Goal: Use online tool/utility: Use online tool/utility

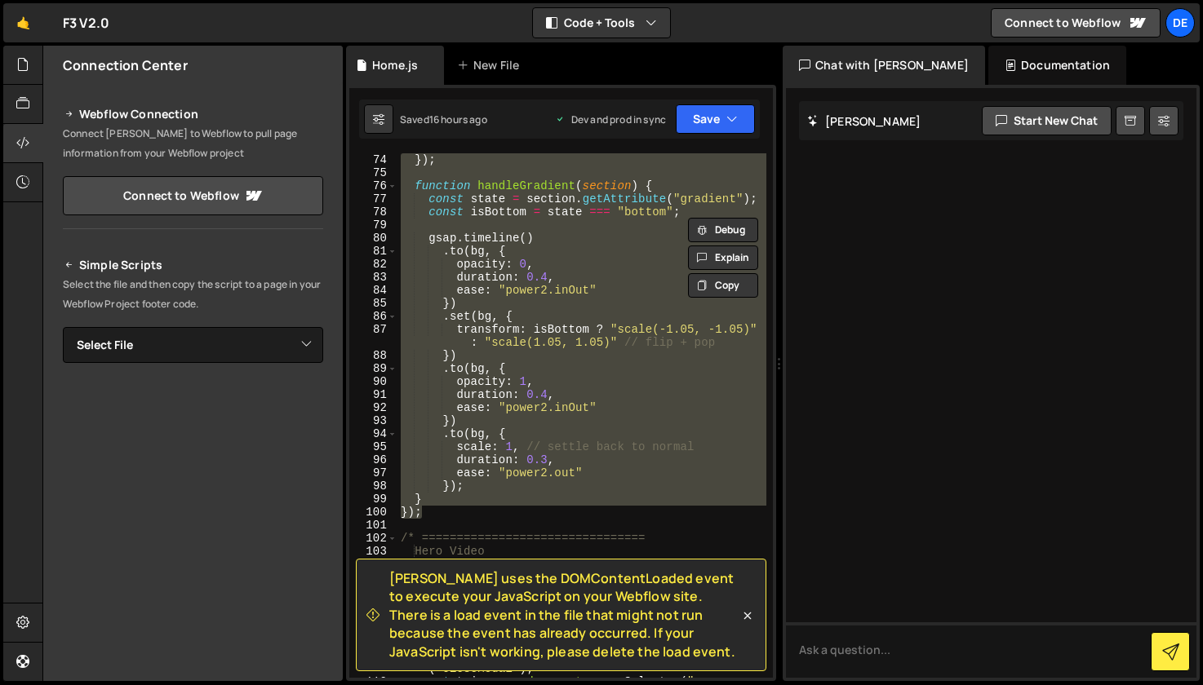
scroll to position [1266, 0]
click at [746, 611] on icon at bounding box center [747, 616] width 16 height 16
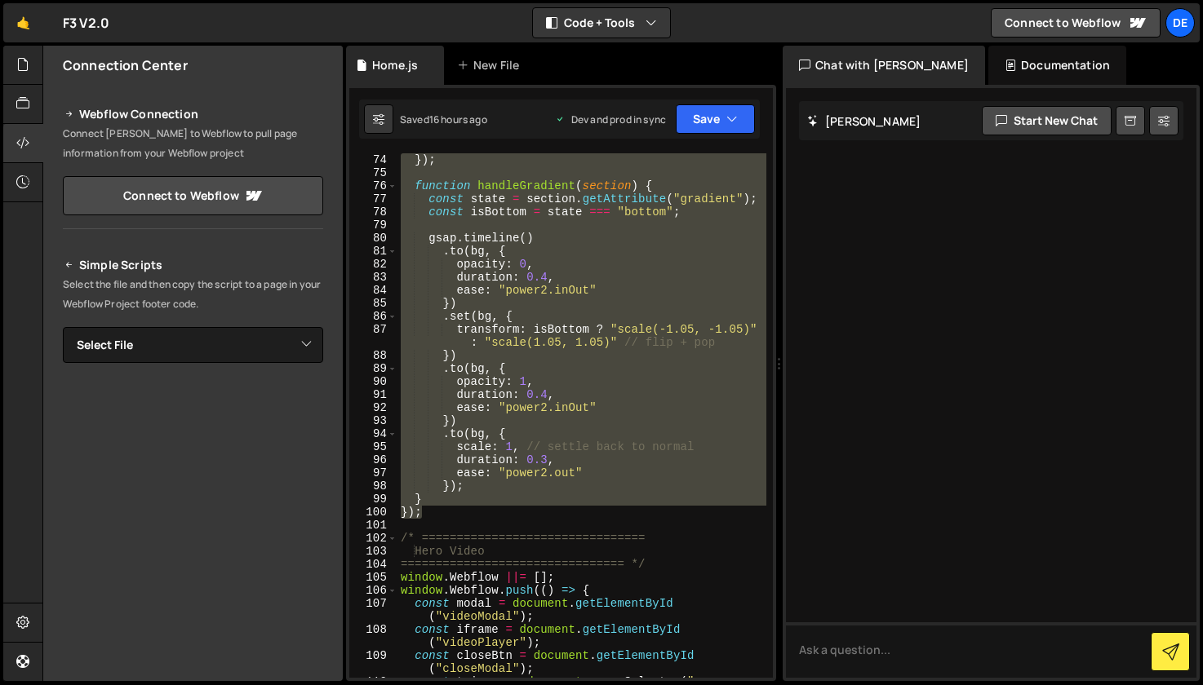
click at [658, 509] on div "}) ; function handleGradient ( section ) { const state = section . getAttribute…" at bounding box center [581, 415] width 369 height 525
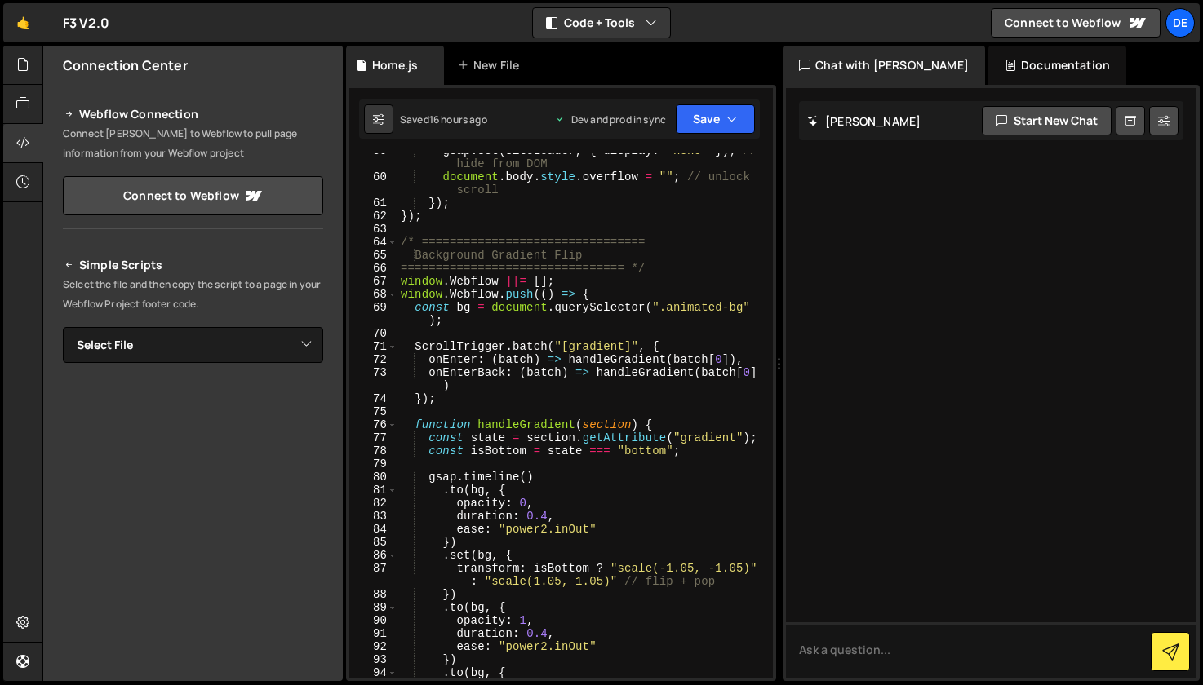
scroll to position [1023, 0]
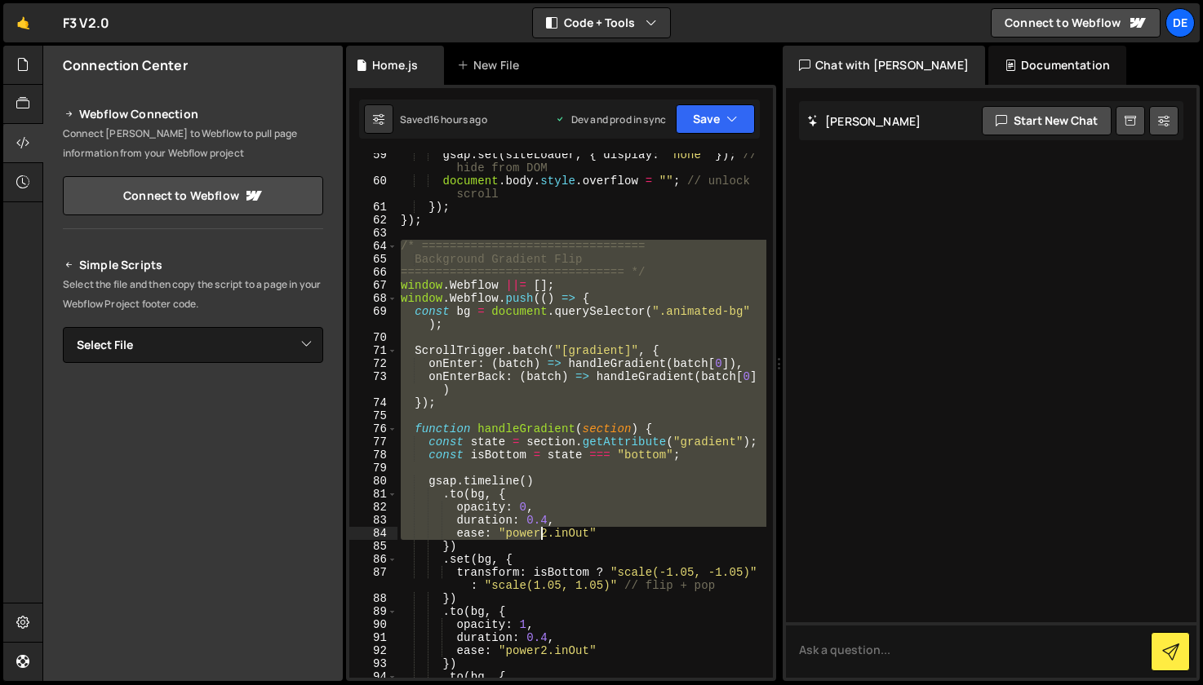
drag, startPoint x: 406, startPoint y: 250, endPoint x: 542, endPoint y: 538, distance: 319.0
click at [542, 538] on div "gsap . set ( siteLoader , { display : "none" }) ; // hide from DOM document . b…" at bounding box center [581, 430] width 369 height 564
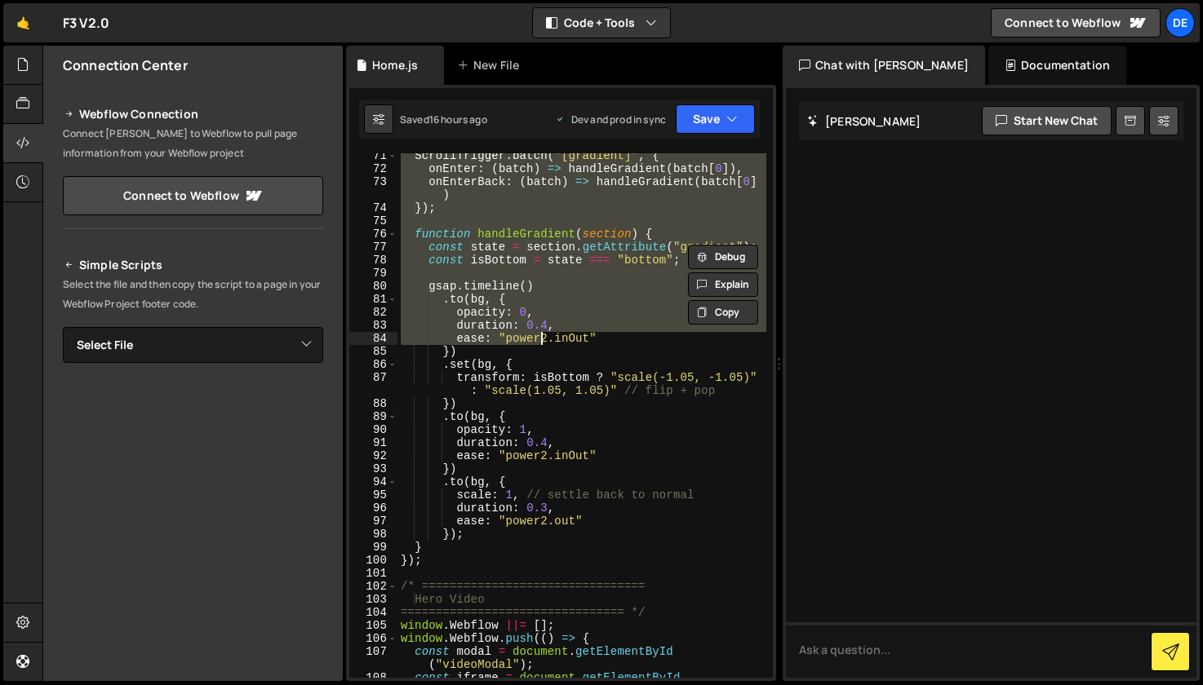
scroll to position [1219, 0]
click at [450, 560] on div "ScrollTrigger . batch ( "[gradient]" , { onEnter : ( batch ) => handleGradient …" at bounding box center [581, 430] width 369 height 564
type textarea "} });"
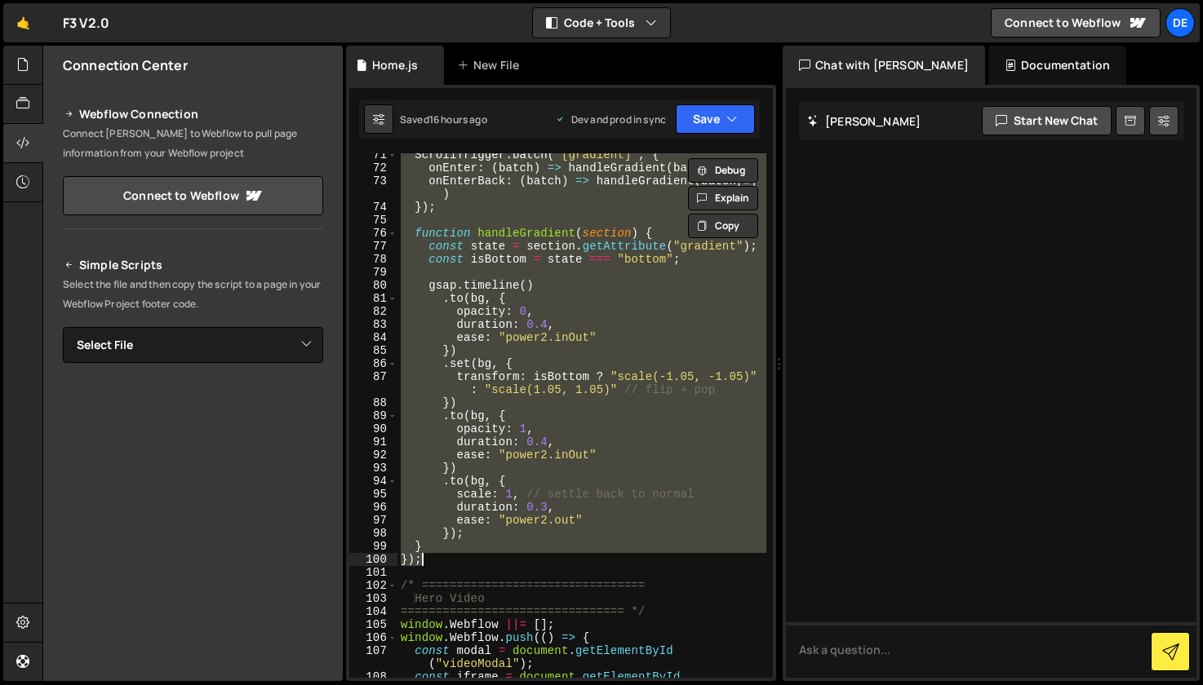
paste textarea
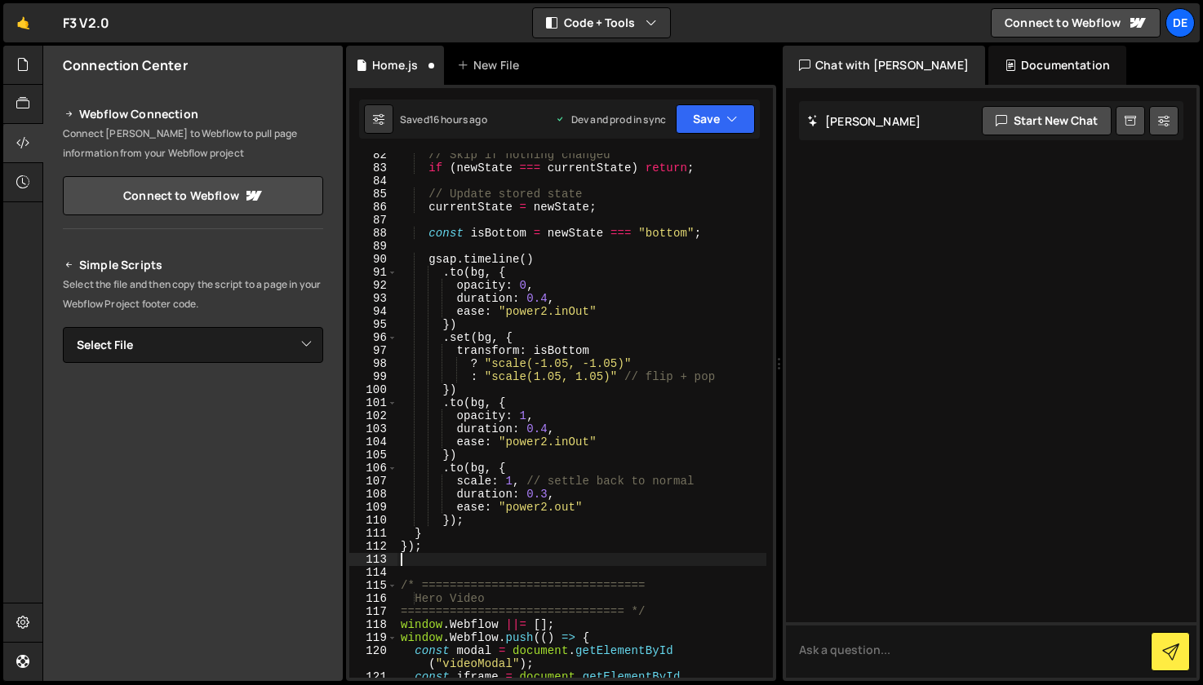
scroll to position [1389, 0]
type textarea "});"
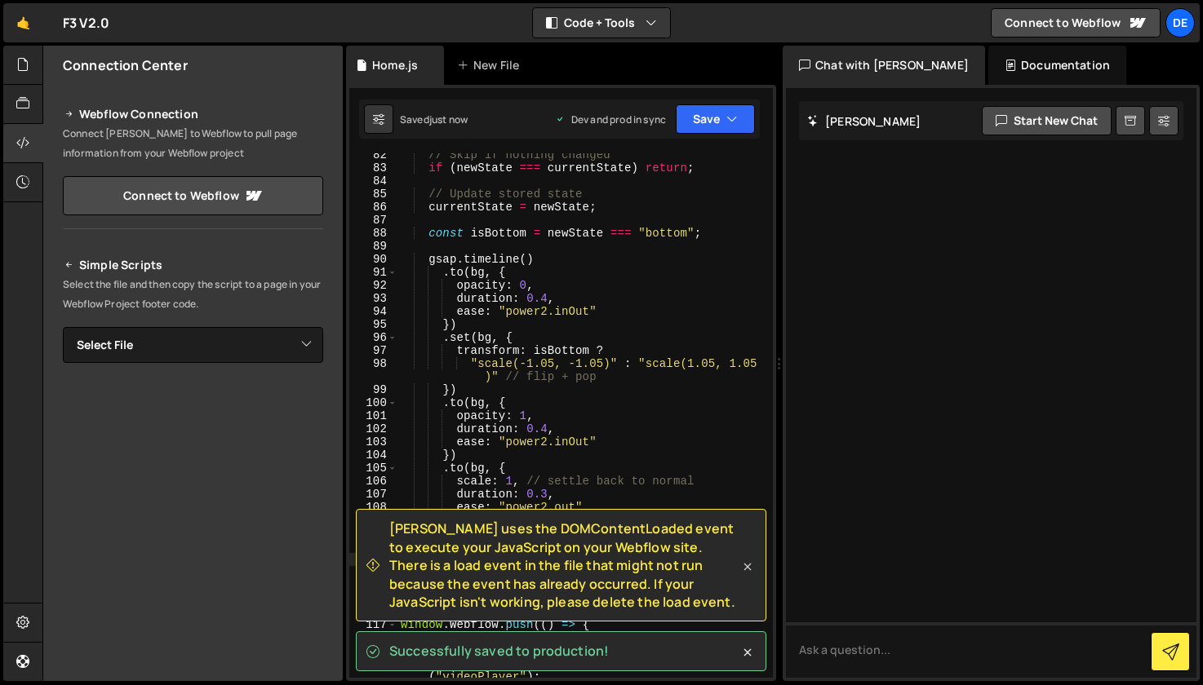
click at [744, 570] on icon at bounding box center [747, 567] width 16 height 16
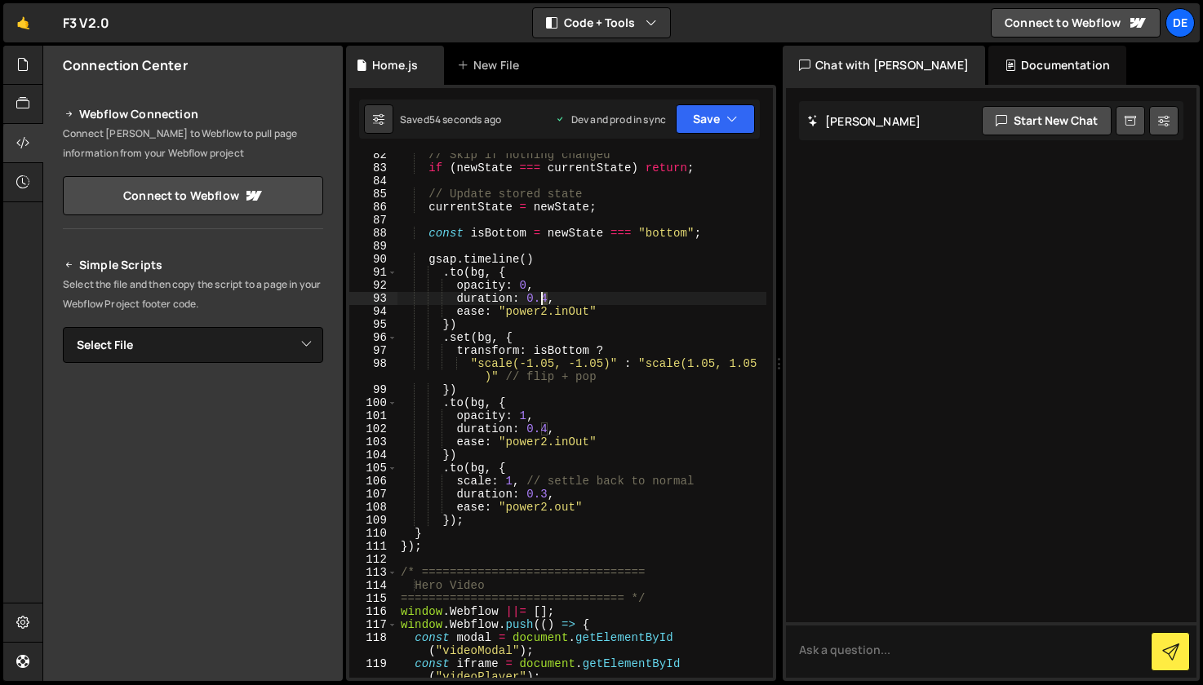
click at [541, 299] on div "// Skip if nothing changed if ( newState === currentState ) return ; // Update …" at bounding box center [581, 430] width 369 height 564
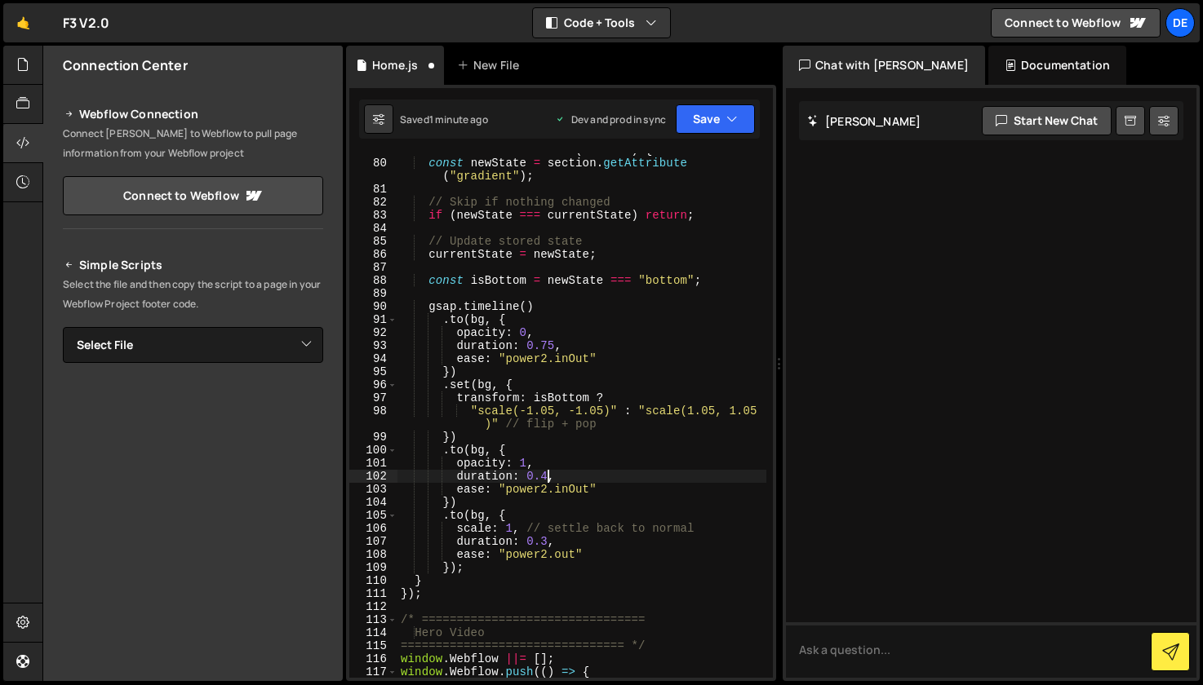
scroll to position [1340, 0]
drag, startPoint x: 546, startPoint y: 476, endPoint x: 562, endPoint y: 480, distance: 16.6
click at [539, 476] on div "function handleGradient ( section ) { const newState = section . getAttribute (…" at bounding box center [581, 427] width 369 height 564
click at [538, 543] on div "function handleGradient ( section ) { const newState = section . getAttribute (…" at bounding box center [581, 427] width 369 height 564
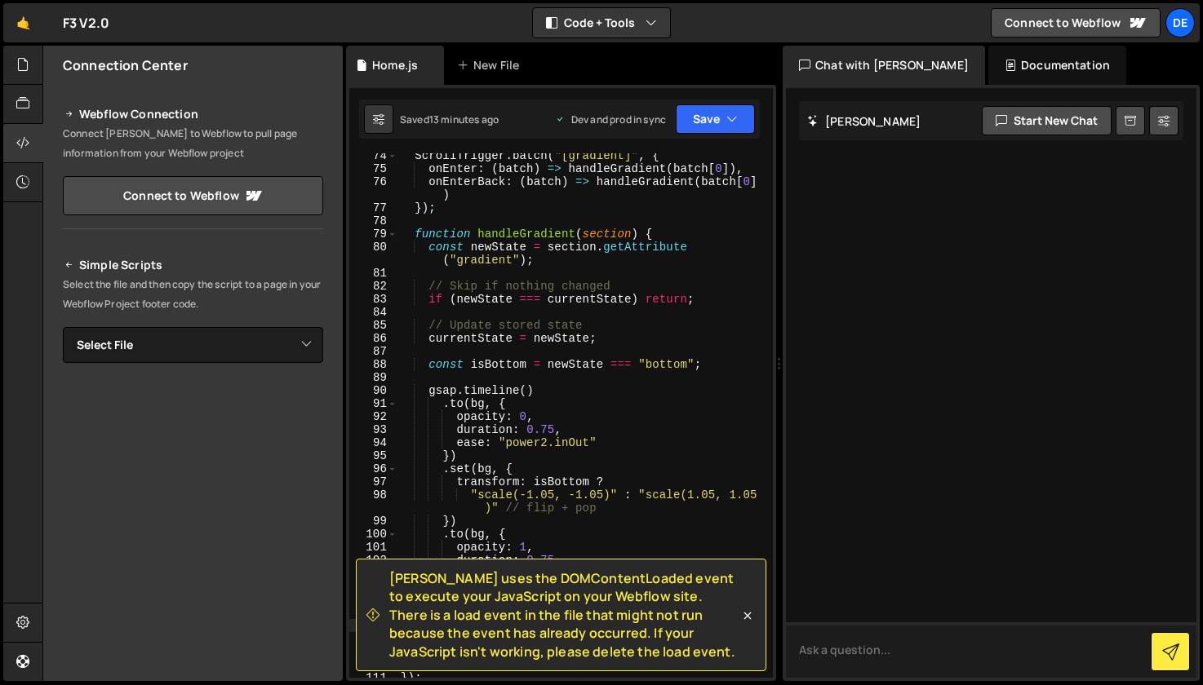
scroll to position [1257, 0]
click at [751, 618] on icon at bounding box center [747, 616] width 16 height 16
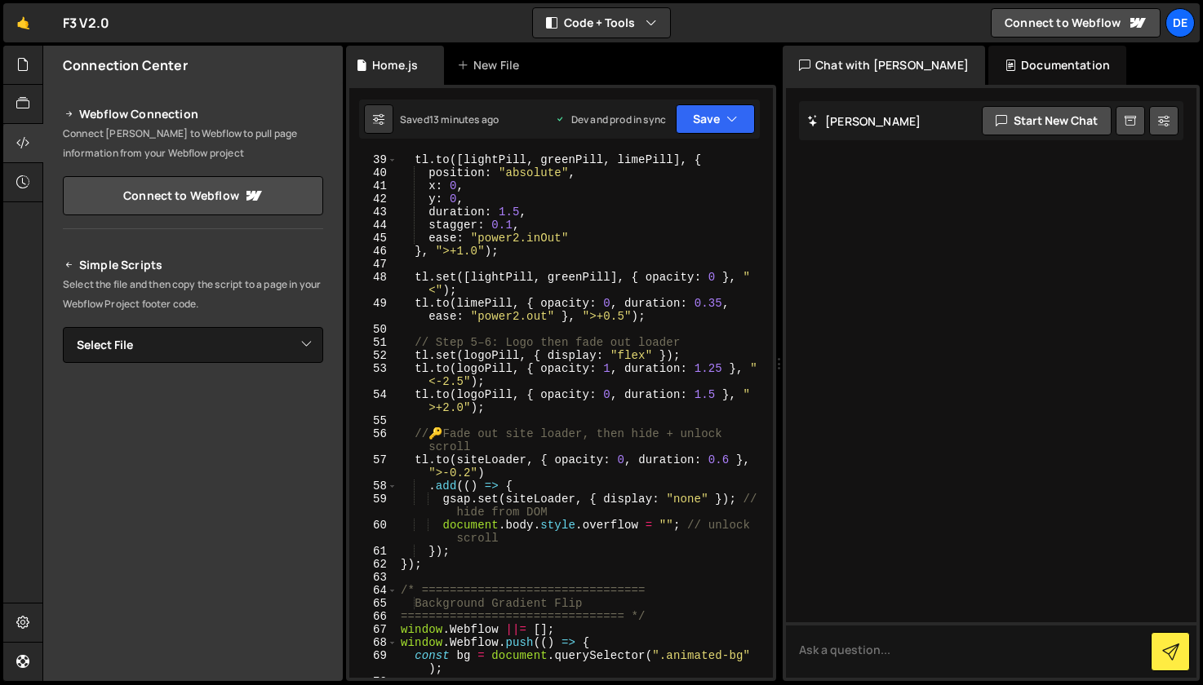
scroll to position [679, 0]
click at [459, 383] on div "// Step 4: Collapse + hide tl . to ([ lightPill , greenPill , limePill ] , { po…" at bounding box center [581, 415] width 369 height 551
click at [564, 352] on div "// Step 4: Collapse + hide tl . to ([ lightPill , greenPill , limePill ] , { po…" at bounding box center [581, 415] width 369 height 551
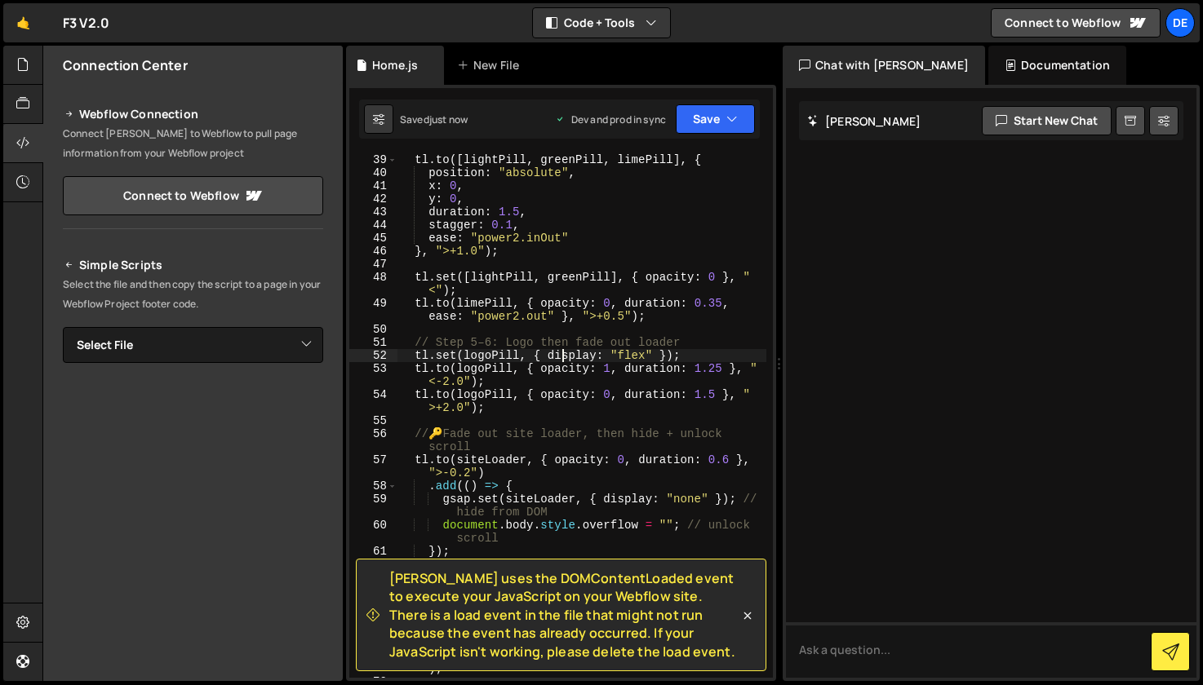
type textarea "tl.set(logoPill, { display: "flex" });"
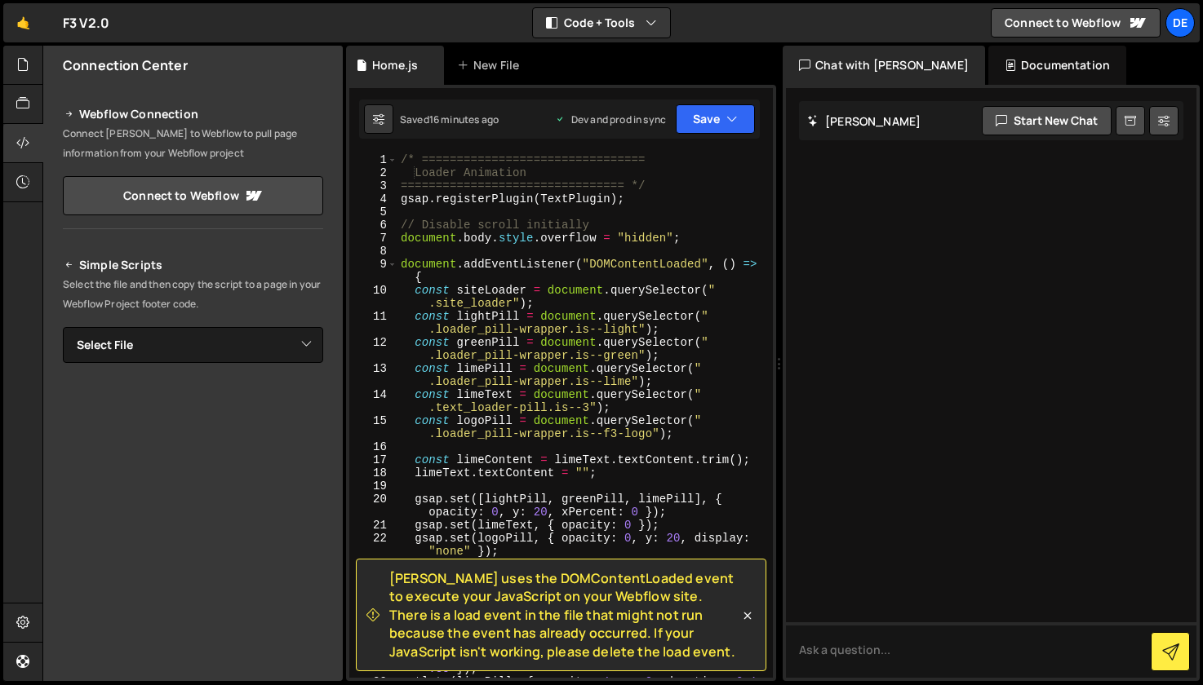
scroll to position [0, 0]
click at [747, 614] on icon at bounding box center [747, 616] width 16 height 16
